Goal: Find specific page/section: Find specific page/section

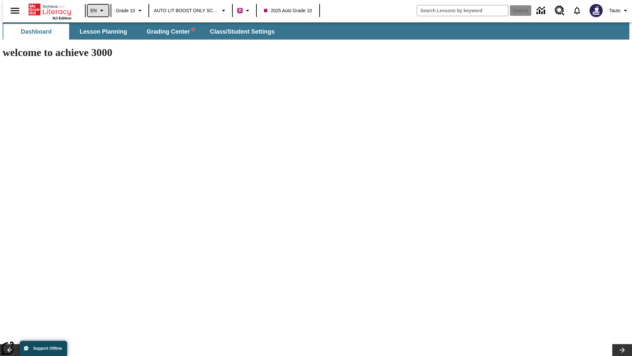
click at [98, 11] on icon "Language: EN, Select a language" at bounding box center [102, 11] width 8 height 8
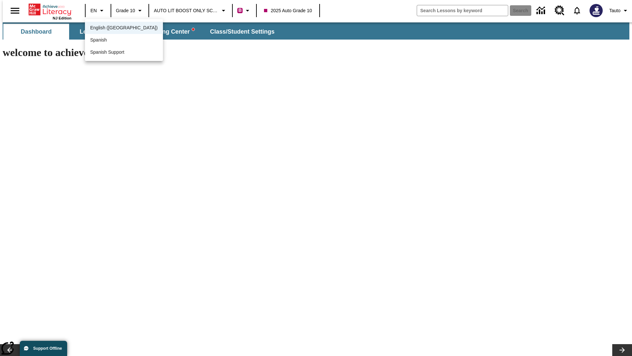
click at [110, 28] on span "English ([GEOGRAPHIC_DATA])" at bounding box center [124, 27] width 68 height 7
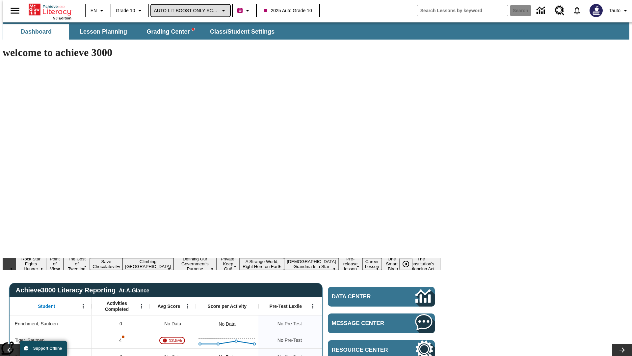
click at [189, 11] on span "AUTO LIT BOOST ONLY SCHOOL" at bounding box center [186, 10] width 65 height 7
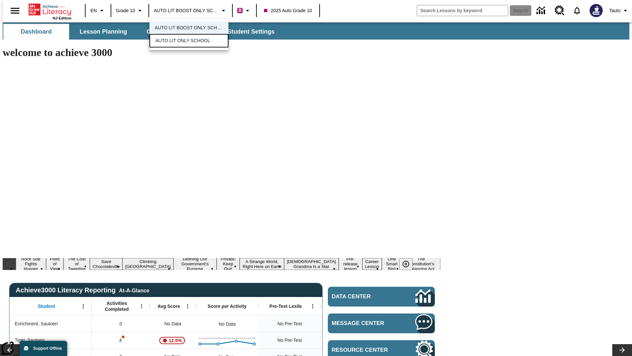
click at [181, 41] on span "AUTO LIT ONLY SCHOOL" at bounding box center [182, 40] width 55 height 7
